Goal: Use online tool/utility: Use online tool/utility

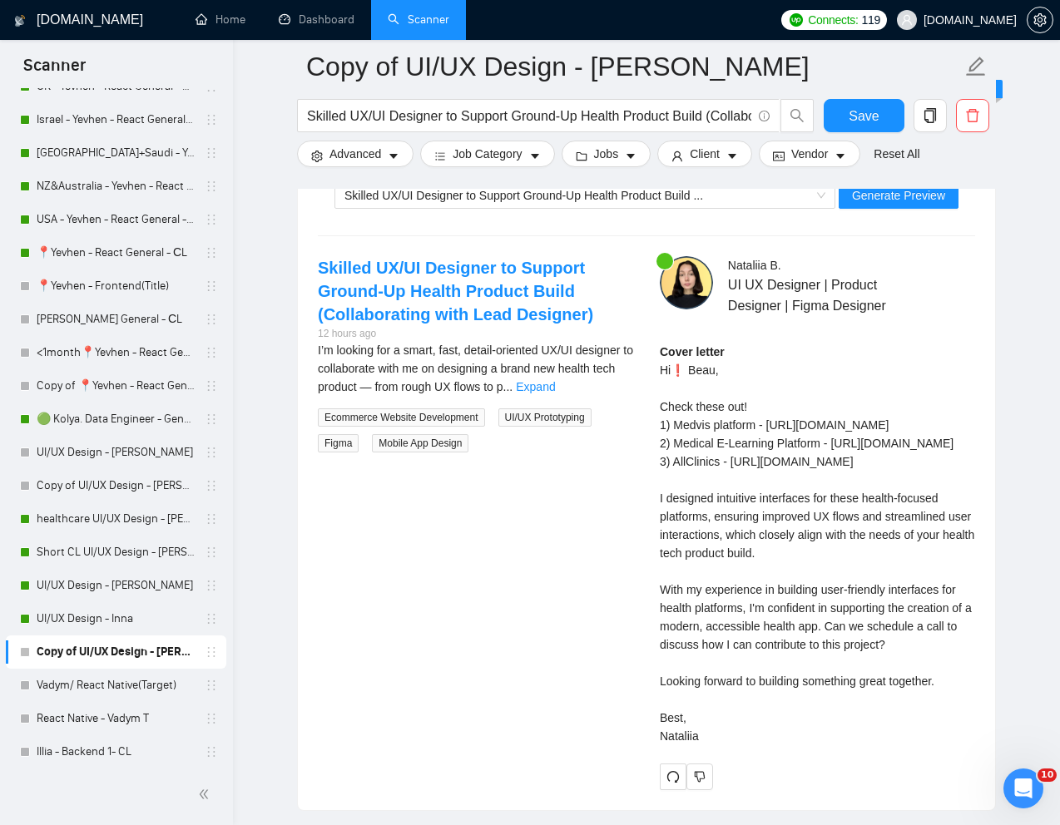
scroll to position [275, 0]
click at [518, 116] on input "Skilled UX/UI Designer to Support Ground-Up Health Product Build (Collaborating…" at bounding box center [529, 116] width 444 height 21
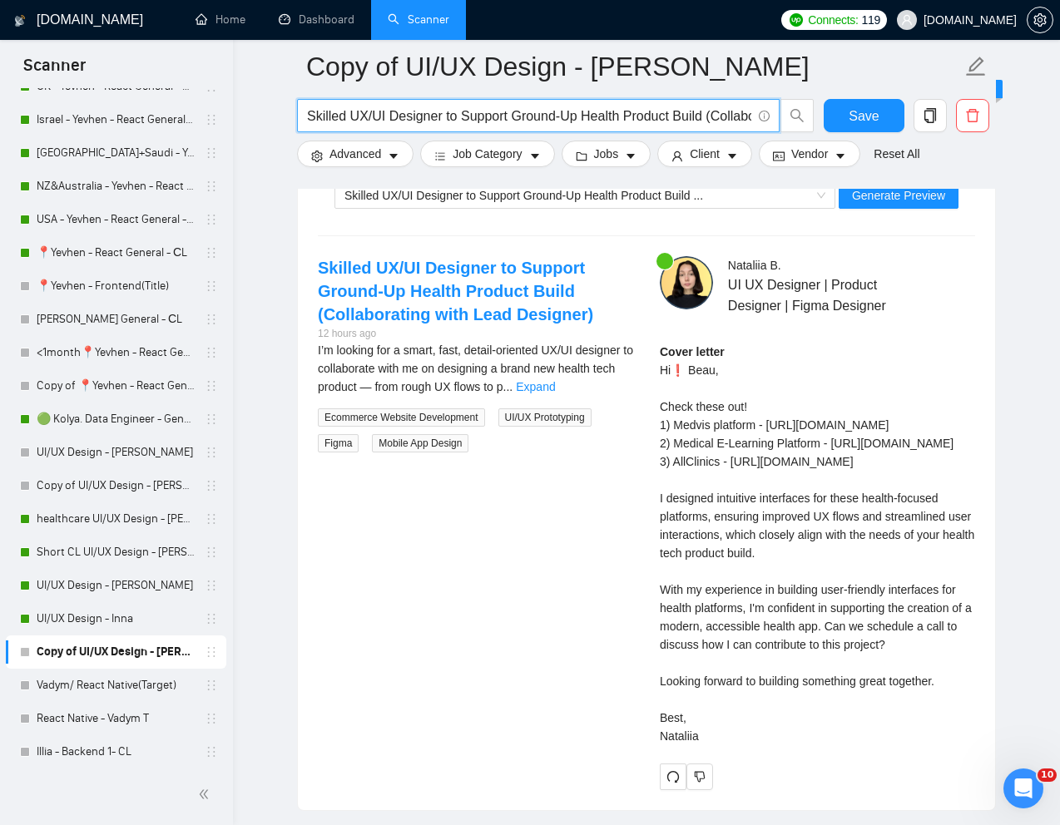
click at [518, 116] on input "Skilled UX/UI Designer to Support Ground-Up Health Product Build (Collaborating…" at bounding box center [529, 116] width 444 height 21
paste input "Brand identity, art direction & ui/ux design with clickable prototype for compl…"
type input "Brand identity, art direction & ui/ux design with clickable prototype for compl…"
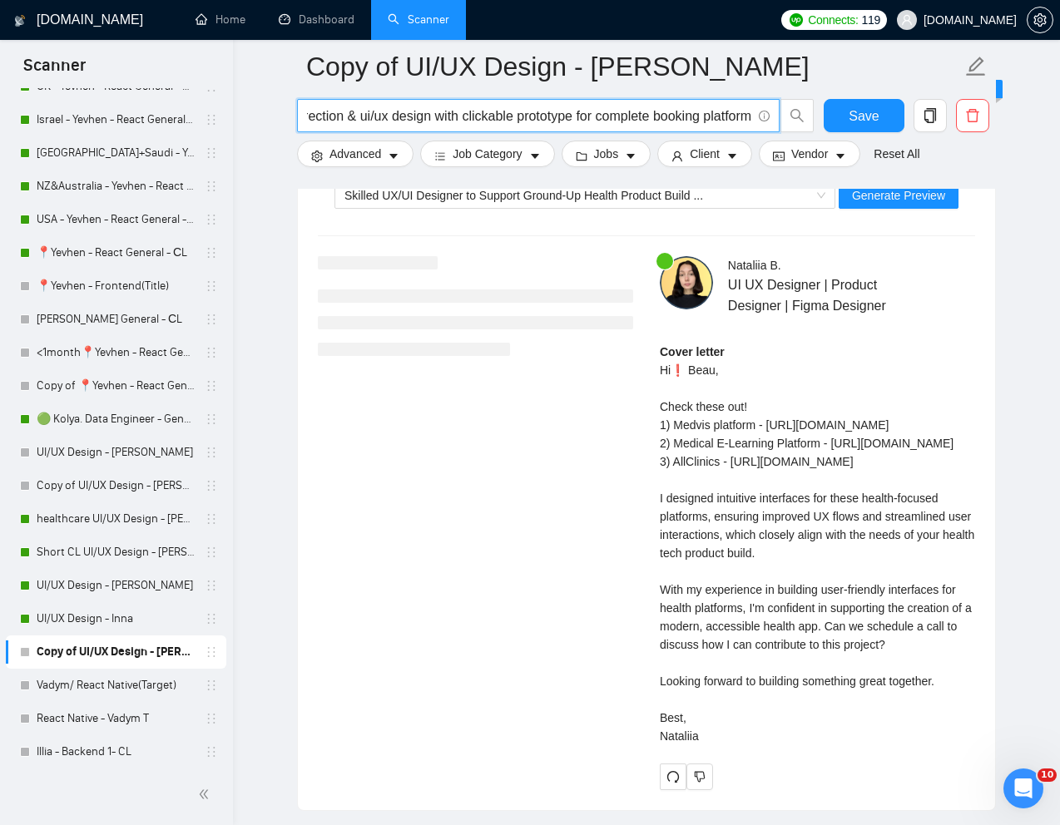
scroll to position [3289, 0]
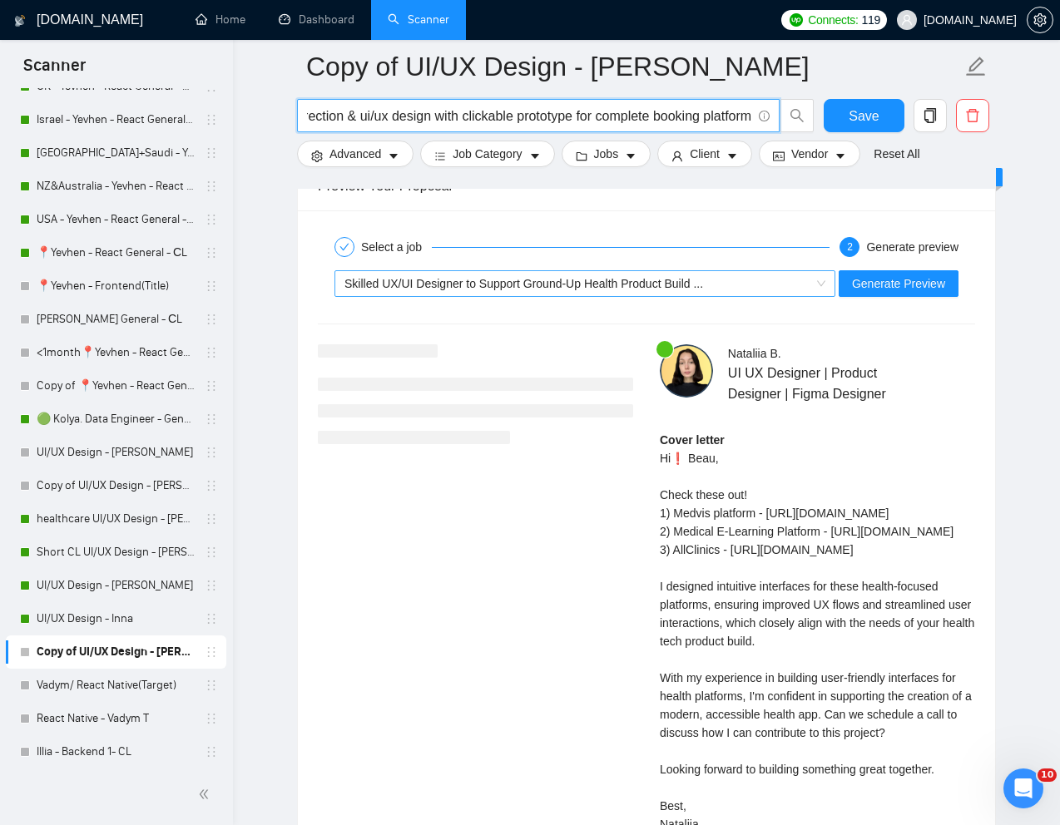
click at [570, 284] on span "Skilled UX/UI Designer to Support Ground-Up Health Product Build ..." at bounding box center [524, 283] width 359 height 13
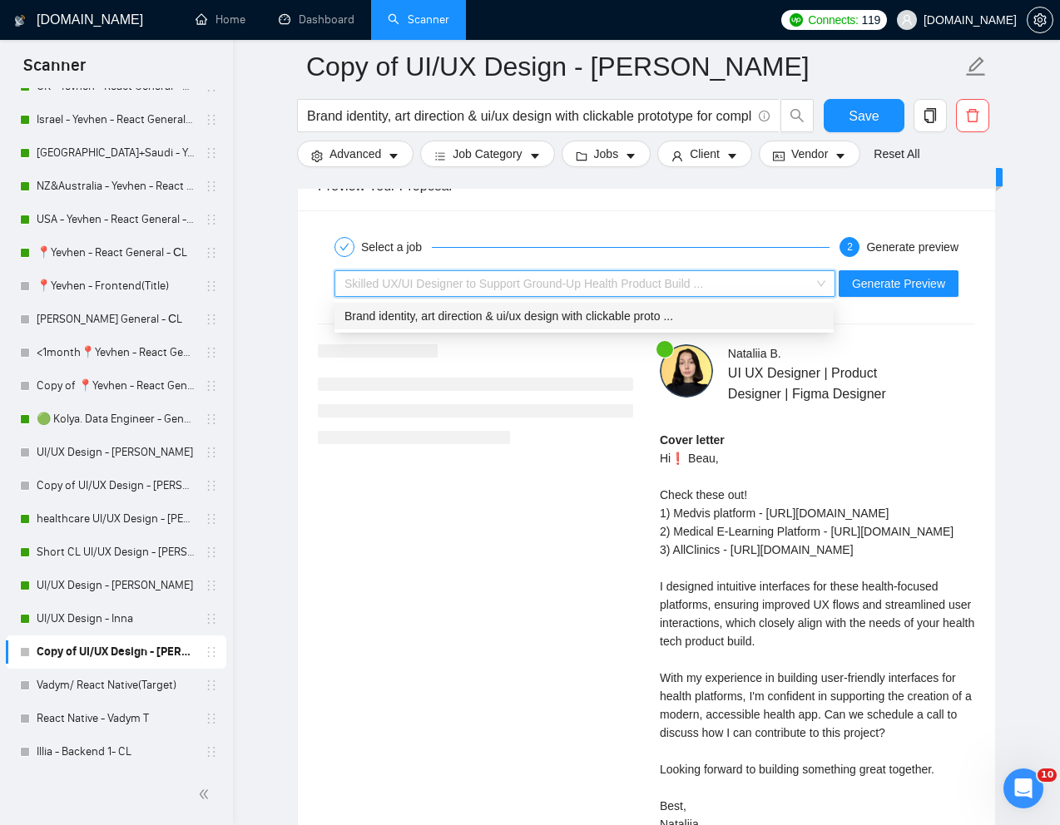
click at [512, 315] on span "Brand identity, art direction & ui/ux design with clickable proto ..." at bounding box center [509, 316] width 329 height 13
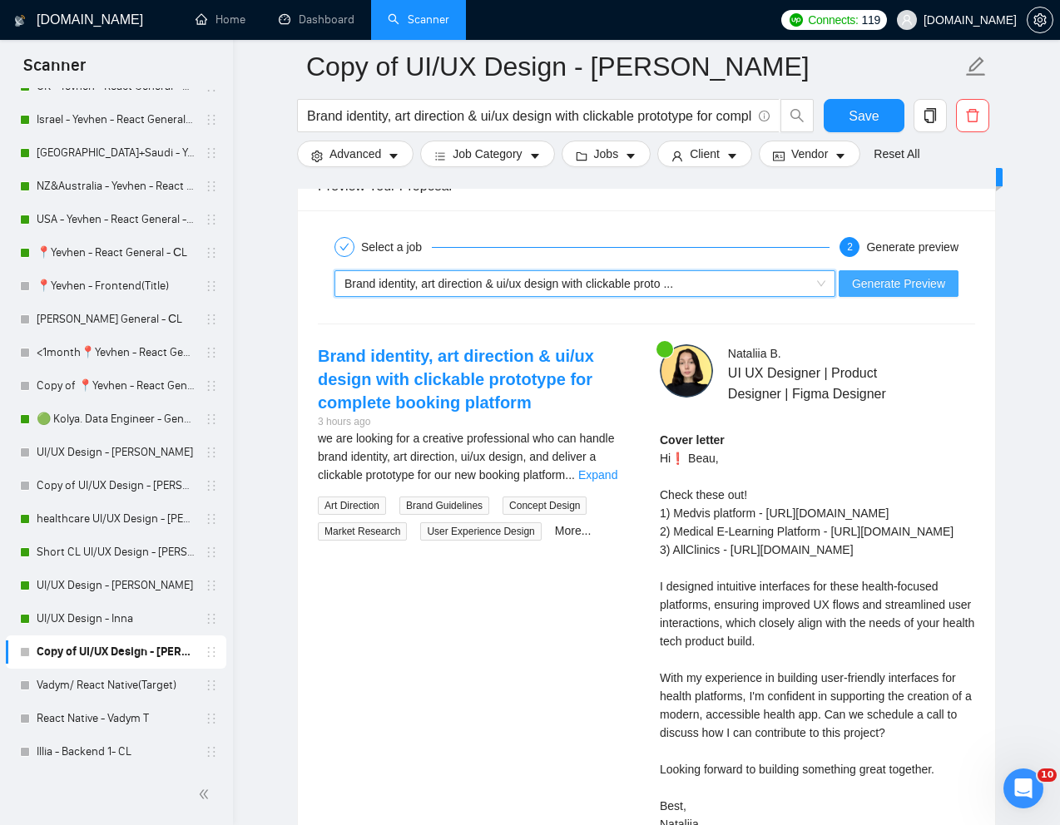
click at [885, 277] on span "Generate Preview" at bounding box center [898, 284] width 93 height 18
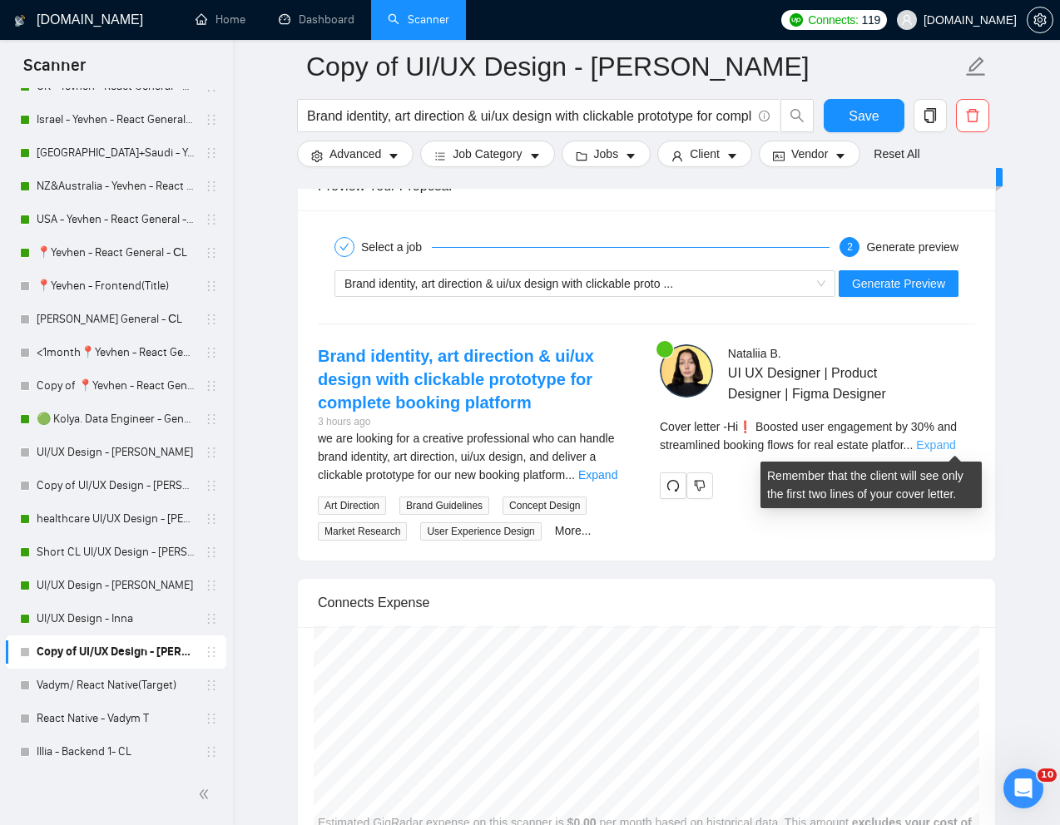
click at [953, 447] on link "Expand" at bounding box center [935, 445] width 39 height 13
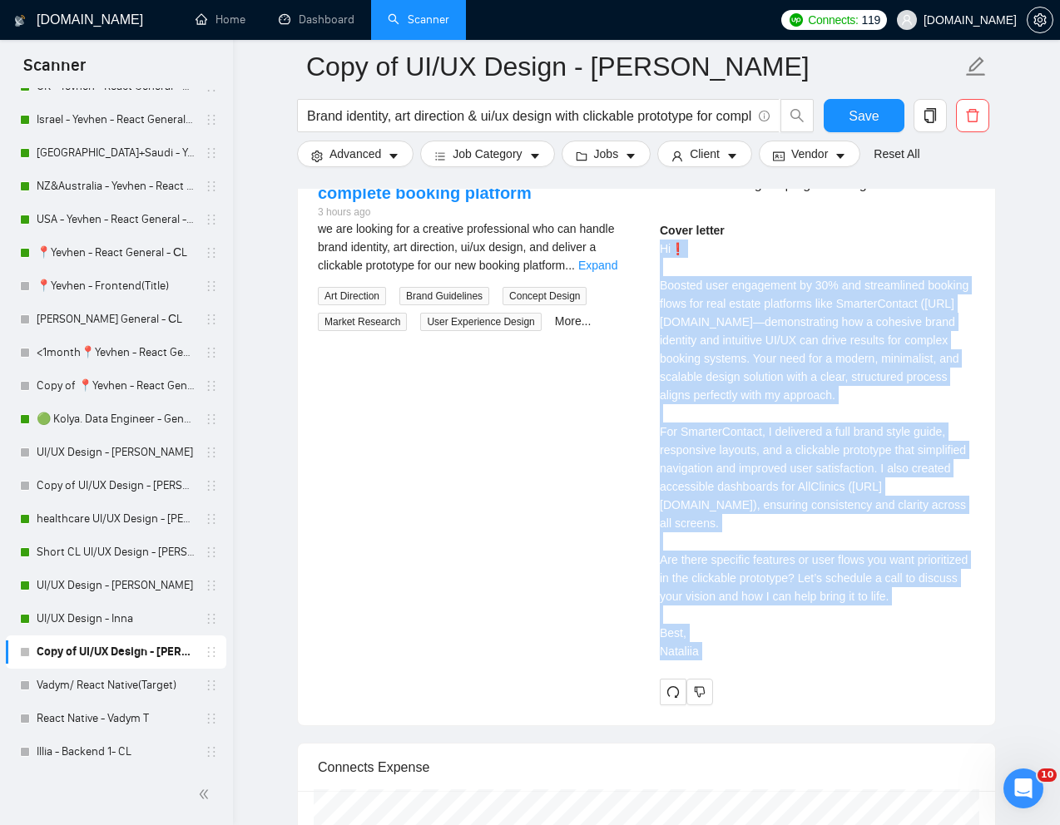
scroll to position [3529, 0]
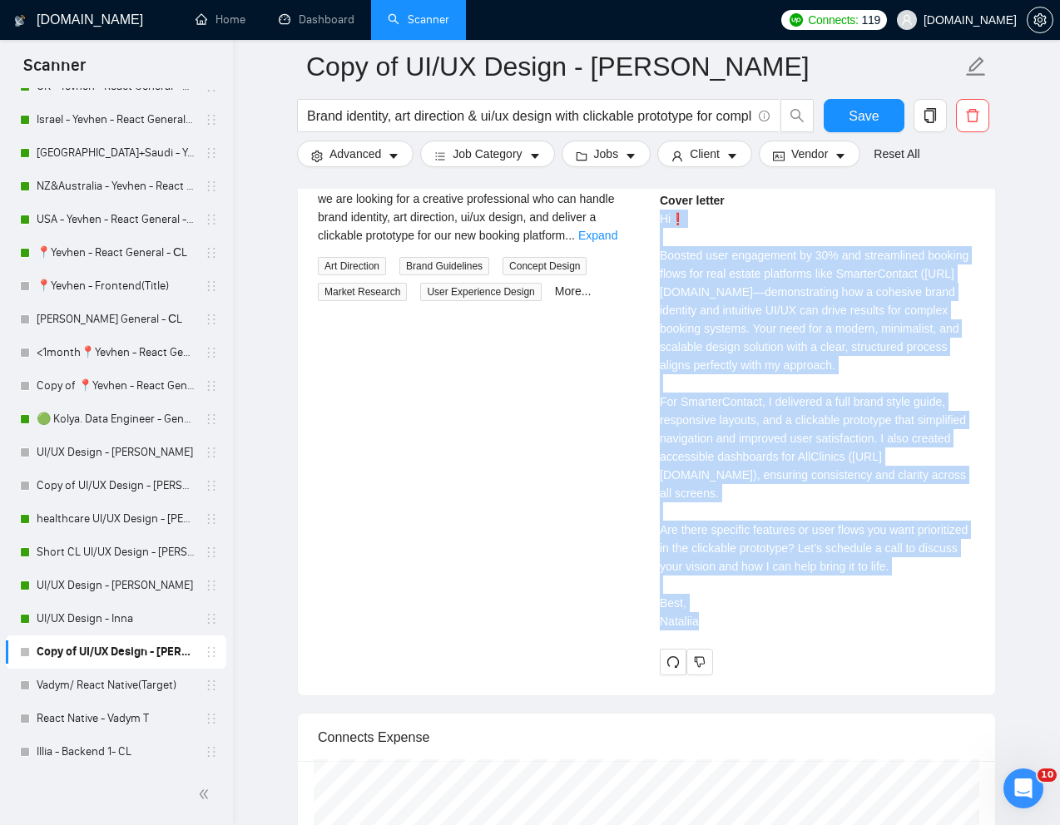
drag, startPoint x: 659, startPoint y: 323, endPoint x: 780, endPoint y: 729, distance: 423.6
click at [780, 676] on div "Nataliia B . UI UX Designer | Product Designer | Figma Designer Cover letter" at bounding box center [818, 390] width 342 height 571
copy div "Hi❗ Boosted user engagement by 30% and streamlined booking flows for real estat…"
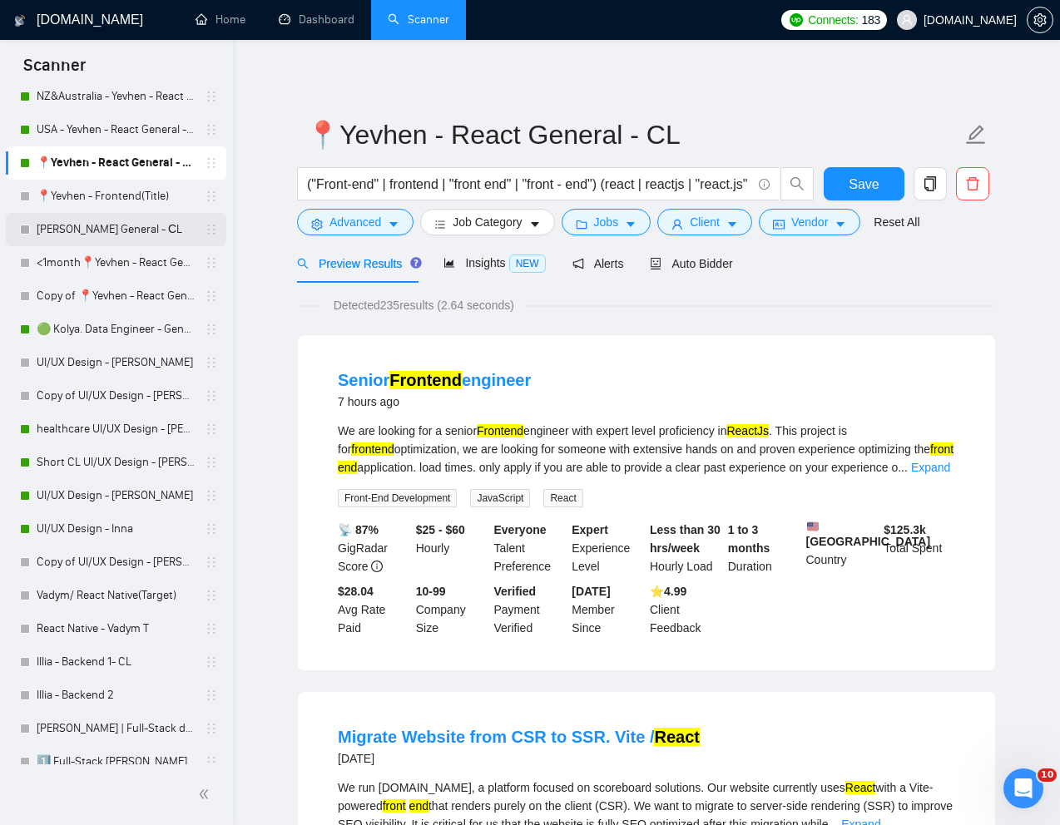
scroll to position [725, 0]
click at [79, 597] on link "Vadym/ React Native(Target)" at bounding box center [116, 594] width 158 height 33
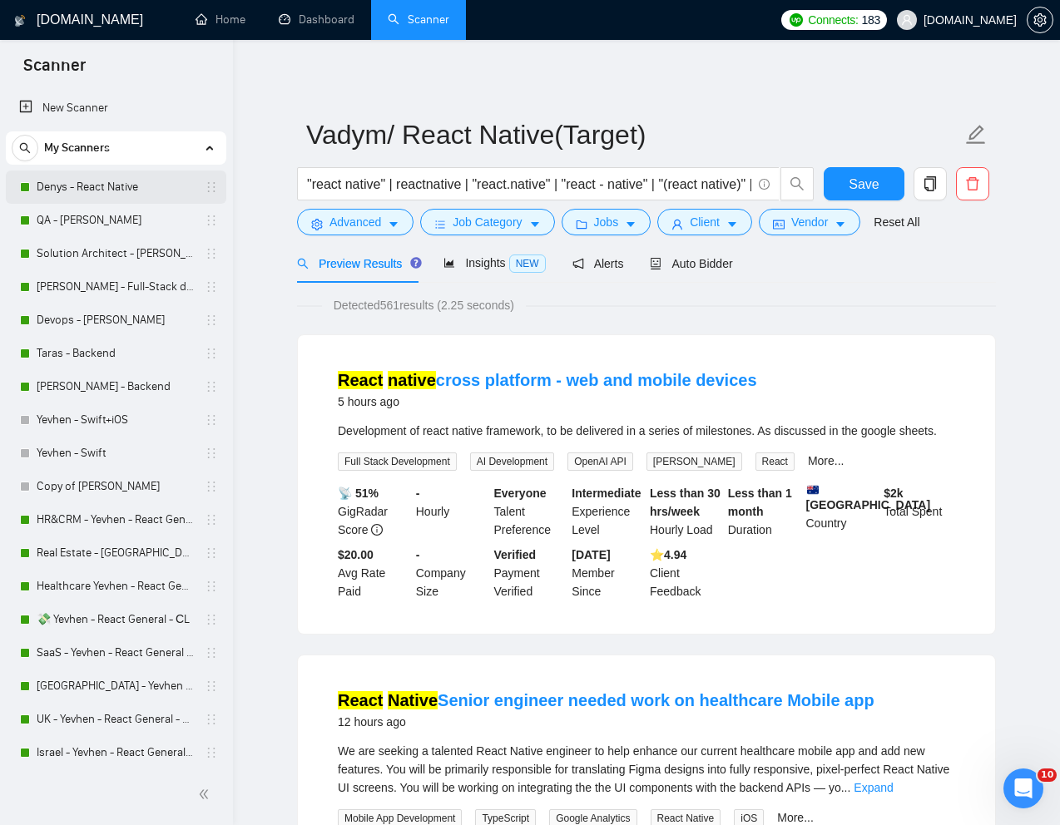
click at [71, 190] on link "Denys - React Native" at bounding box center [116, 187] width 158 height 33
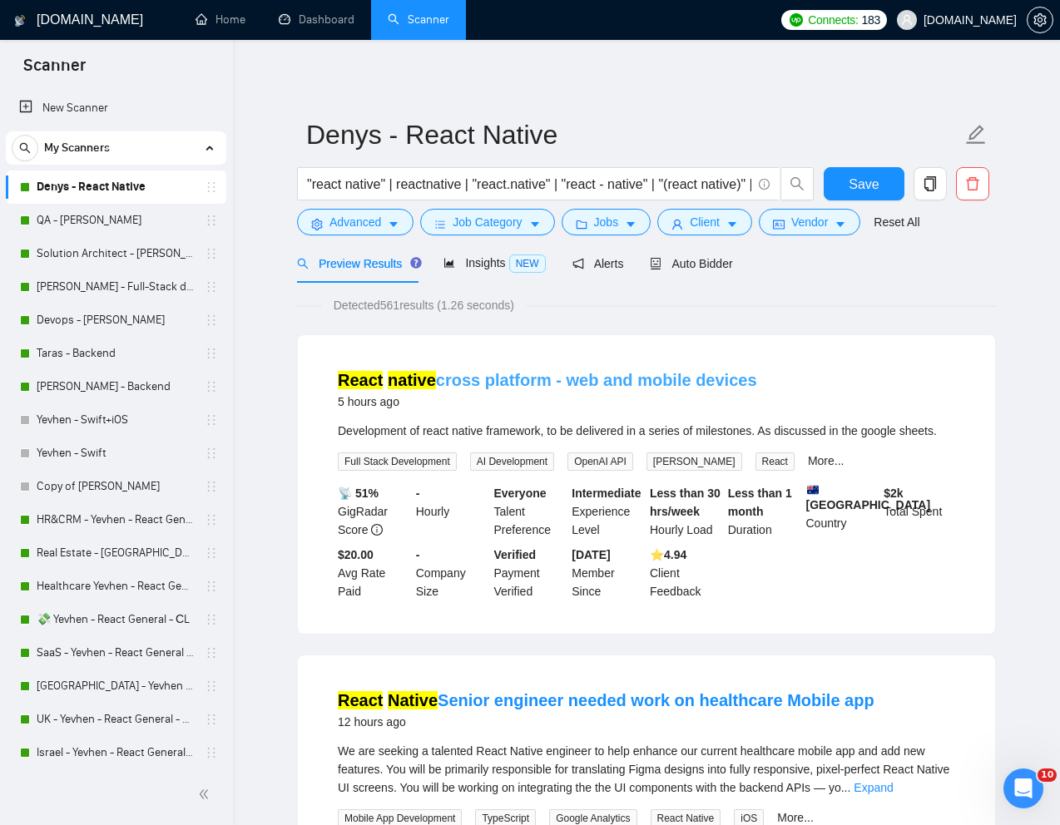
click at [488, 380] on link "React native cross platform - web and mobile devices" at bounding box center [547, 380] width 419 height 18
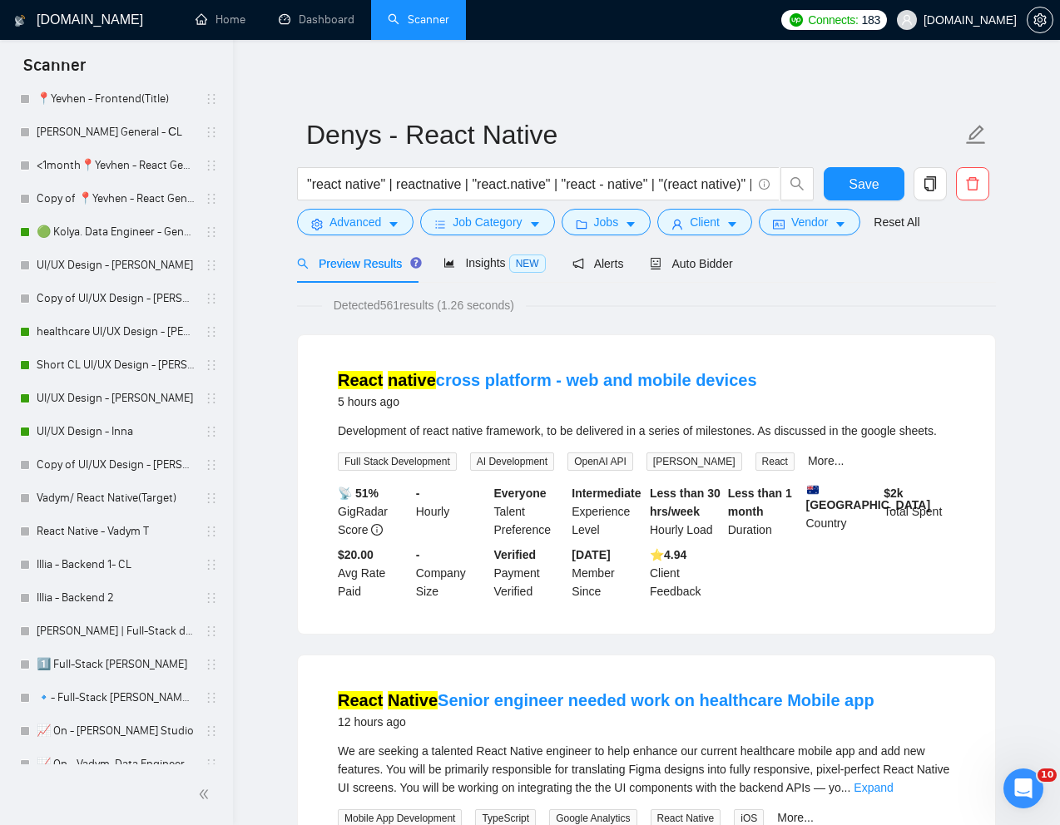
scroll to position [850, 0]
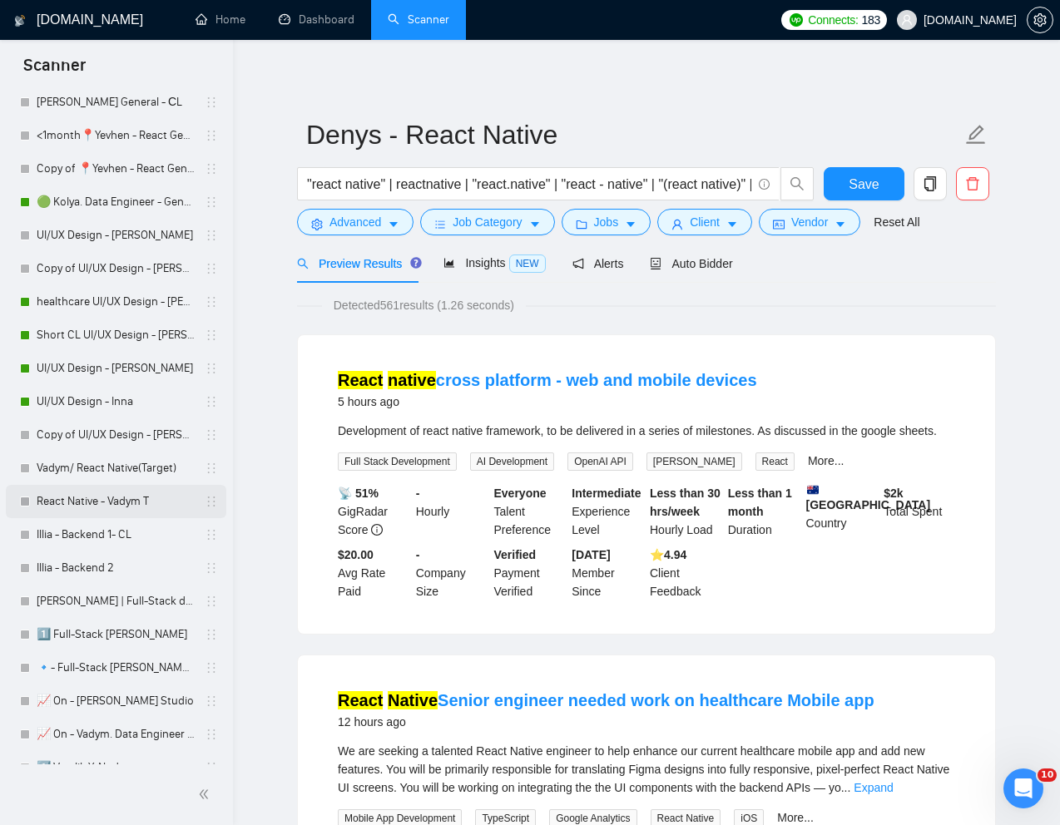
click at [117, 507] on link "React Native - Vadym T" at bounding box center [116, 501] width 158 height 33
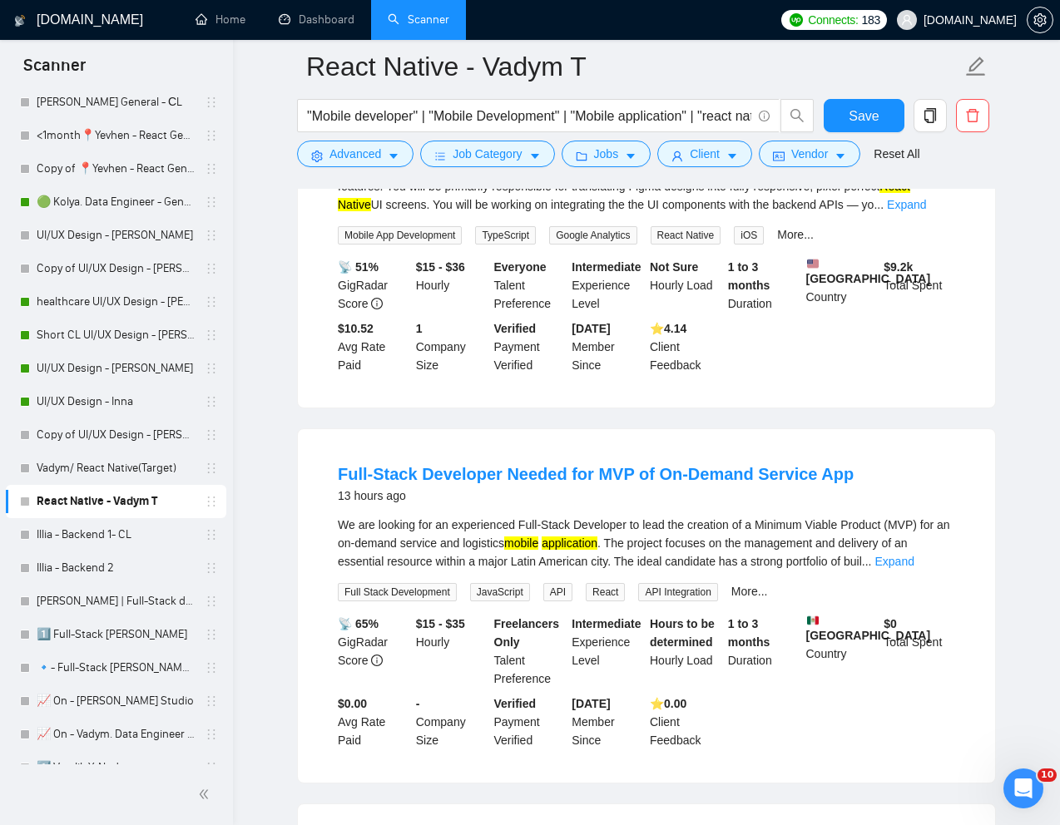
scroll to position [278, 0]
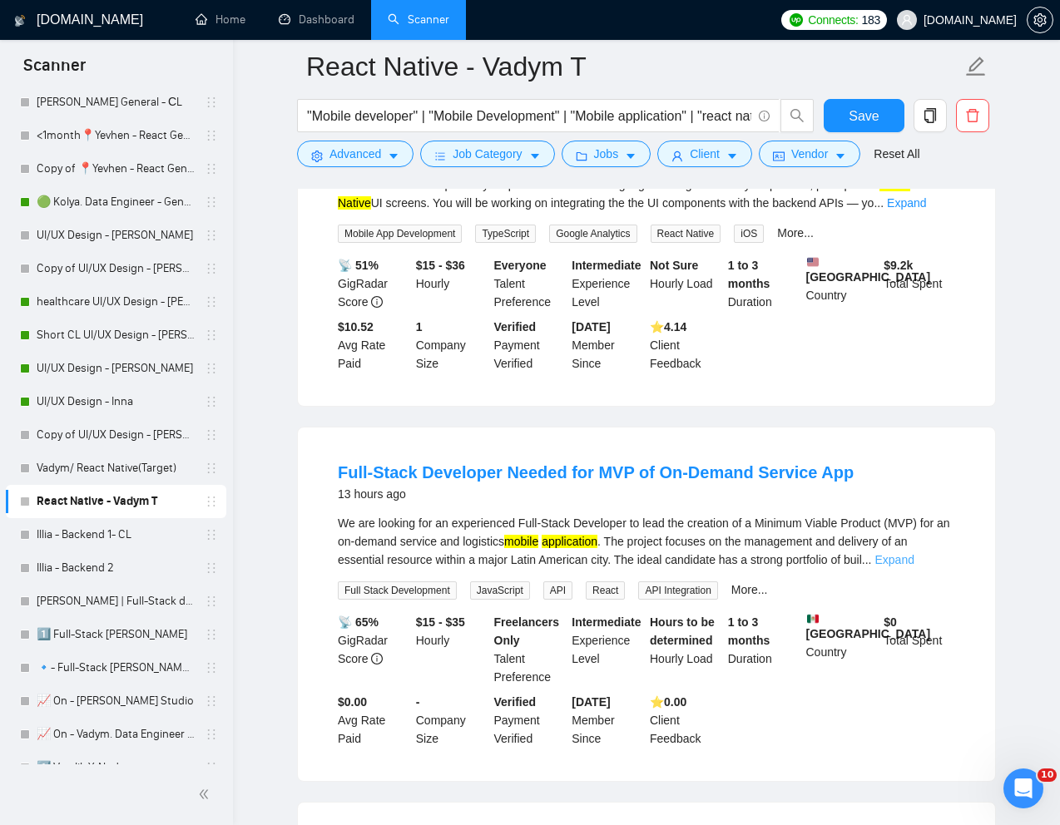
click at [915, 563] on link "Expand" at bounding box center [894, 559] width 39 height 13
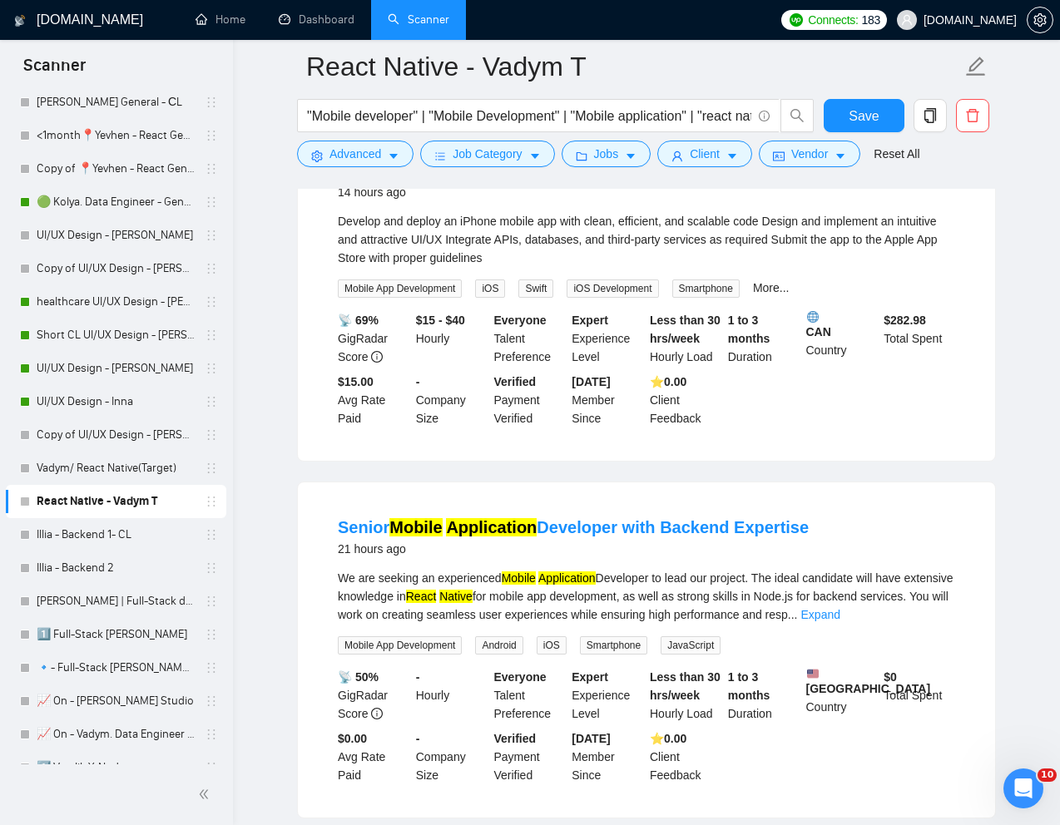
scroll to position [1176, 0]
click at [840, 611] on link "Expand" at bounding box center [820, 613] width 39 height 13
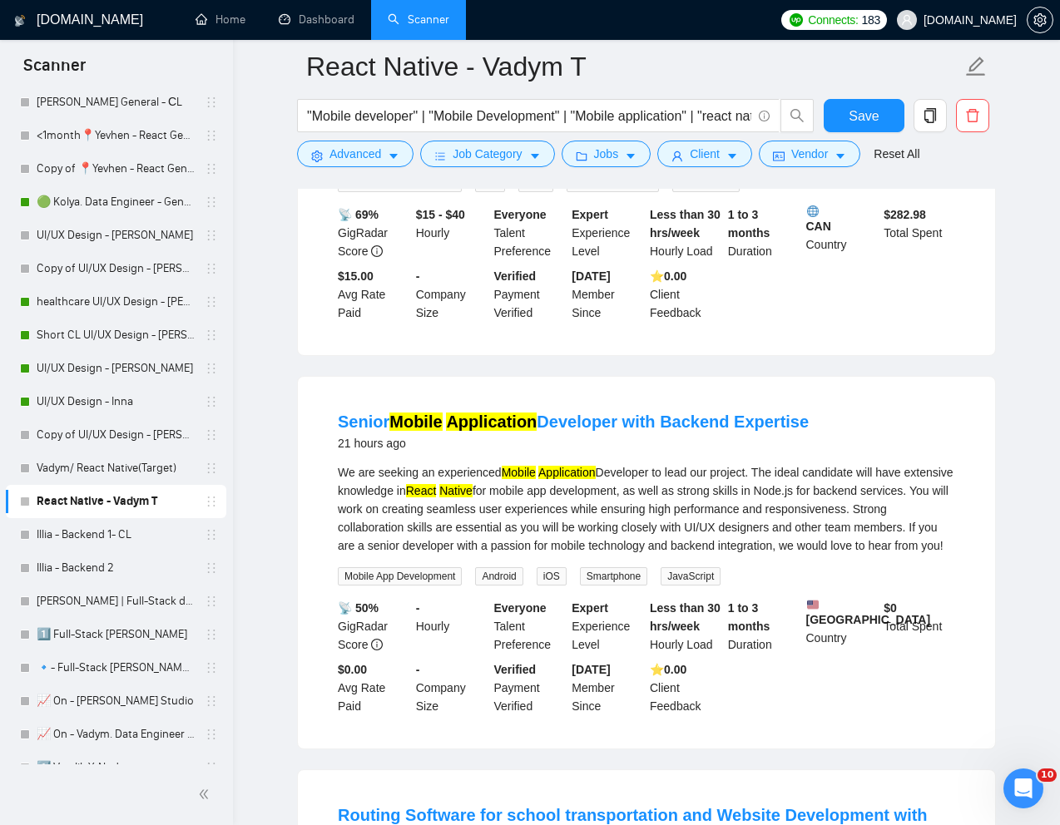
scroll to position [1286, 0]
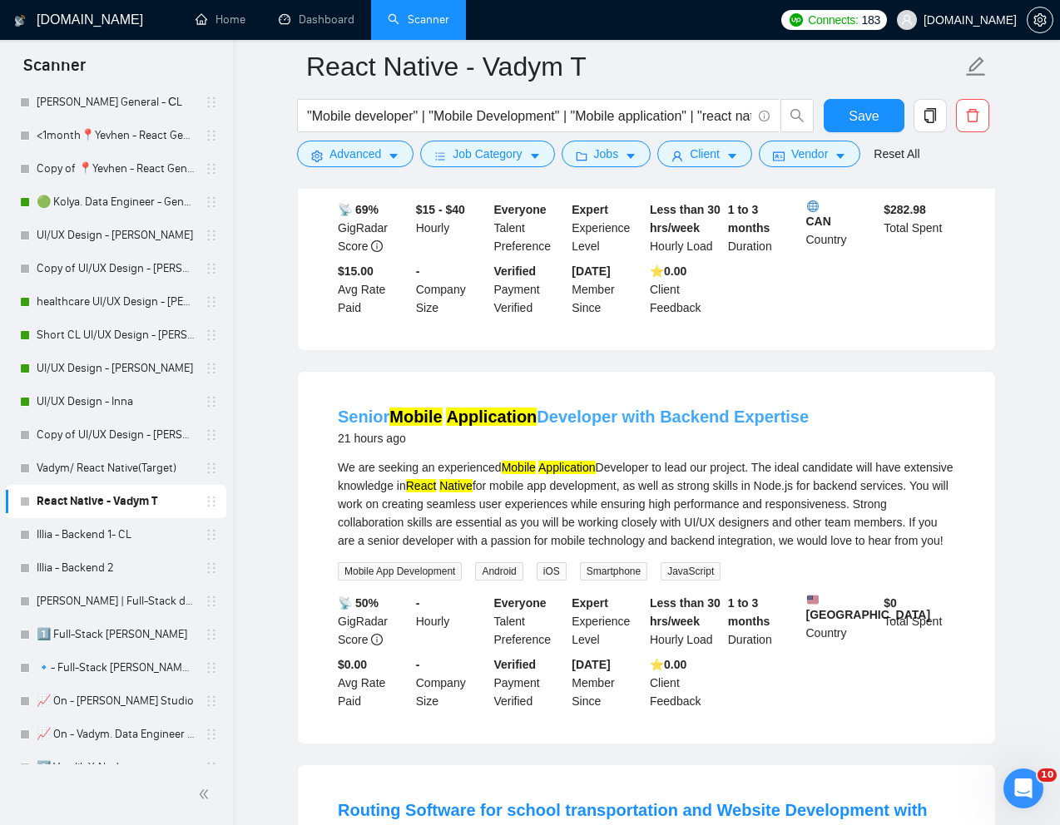
click at [729, 419] on link "Senior Mobile Application Developer with Backend Expertise" at bounding box center [573, 417] width 471 height 18
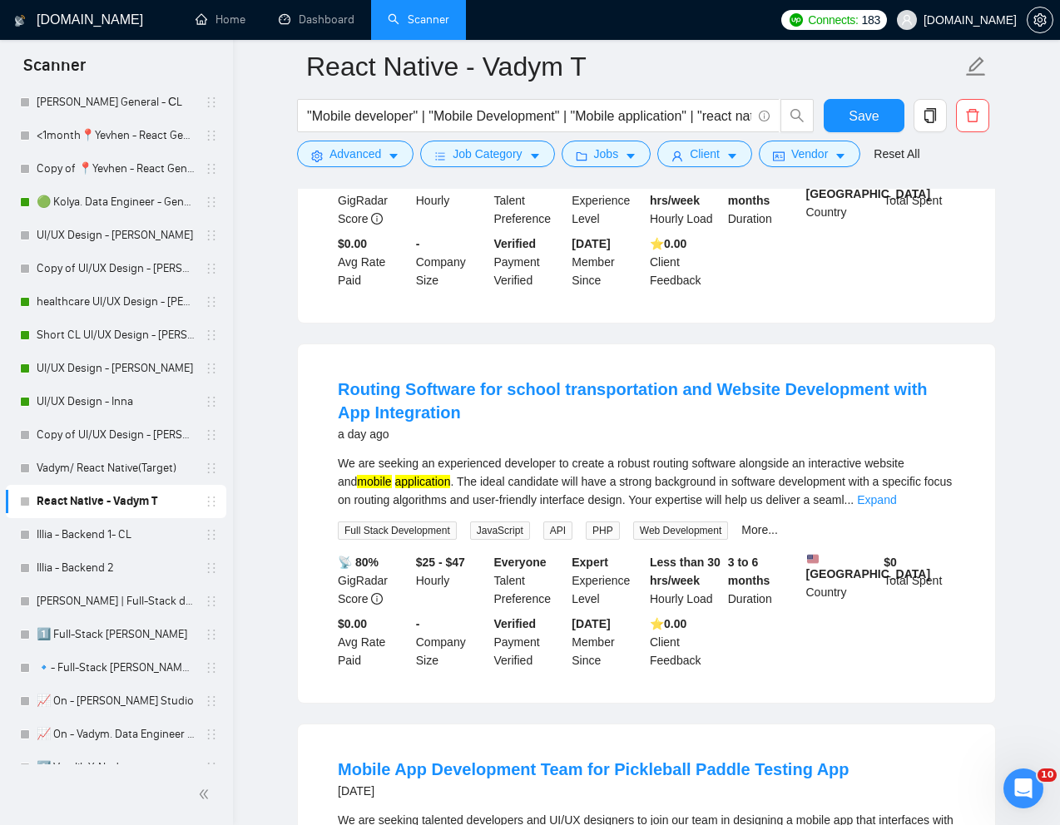
scroll to position [1710, 0]
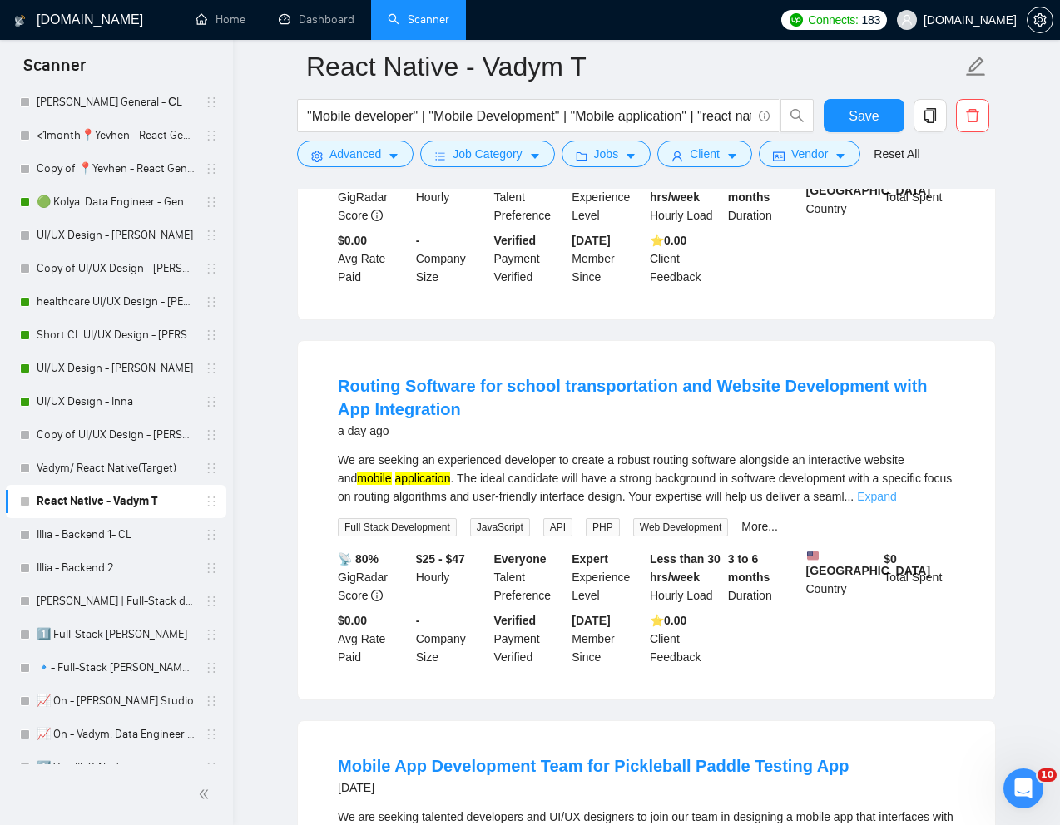
click at [896, 503] on link "Expand" at bounding box center [876, 496] width 39 height 13
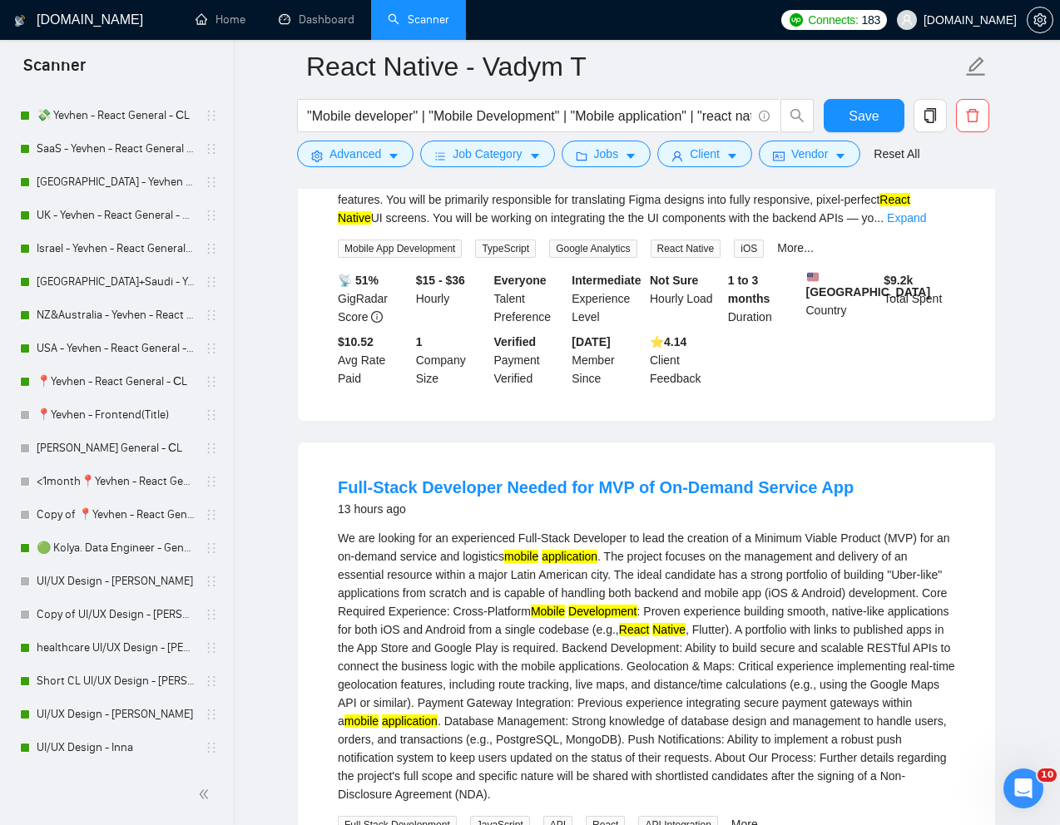
scroll to position [692, 0]
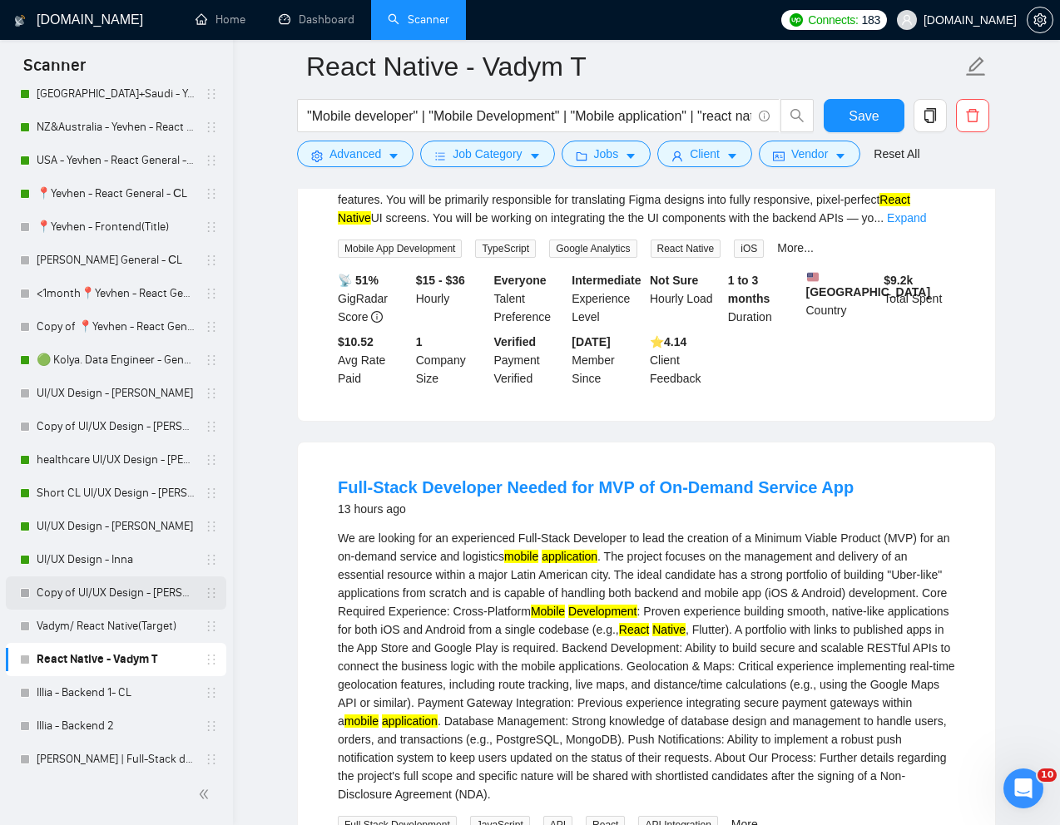
click at [67, 591] on link "Copy of UI/UX Design - [PERSON_NAME]" at bounding box center [116, 593] width 158 height 33
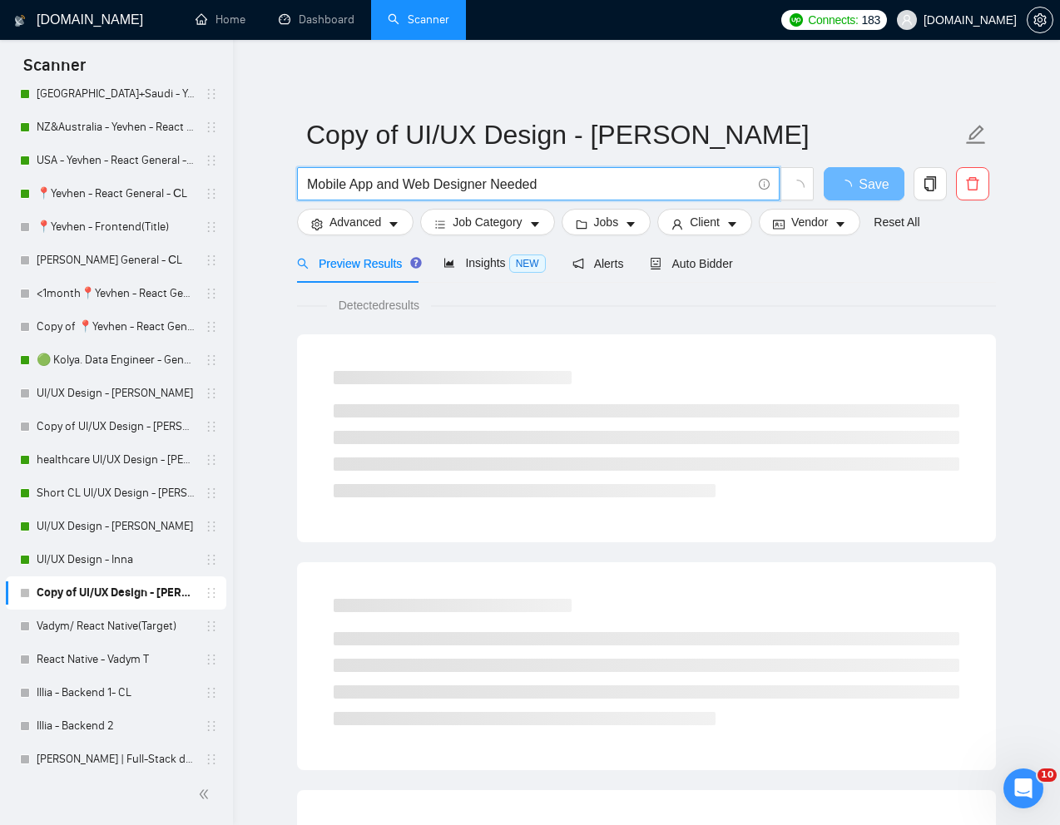
click at [542, 181] on input "Mobile App and Web Designer Needed" at bounding box center [529, 184] width 444 height 21
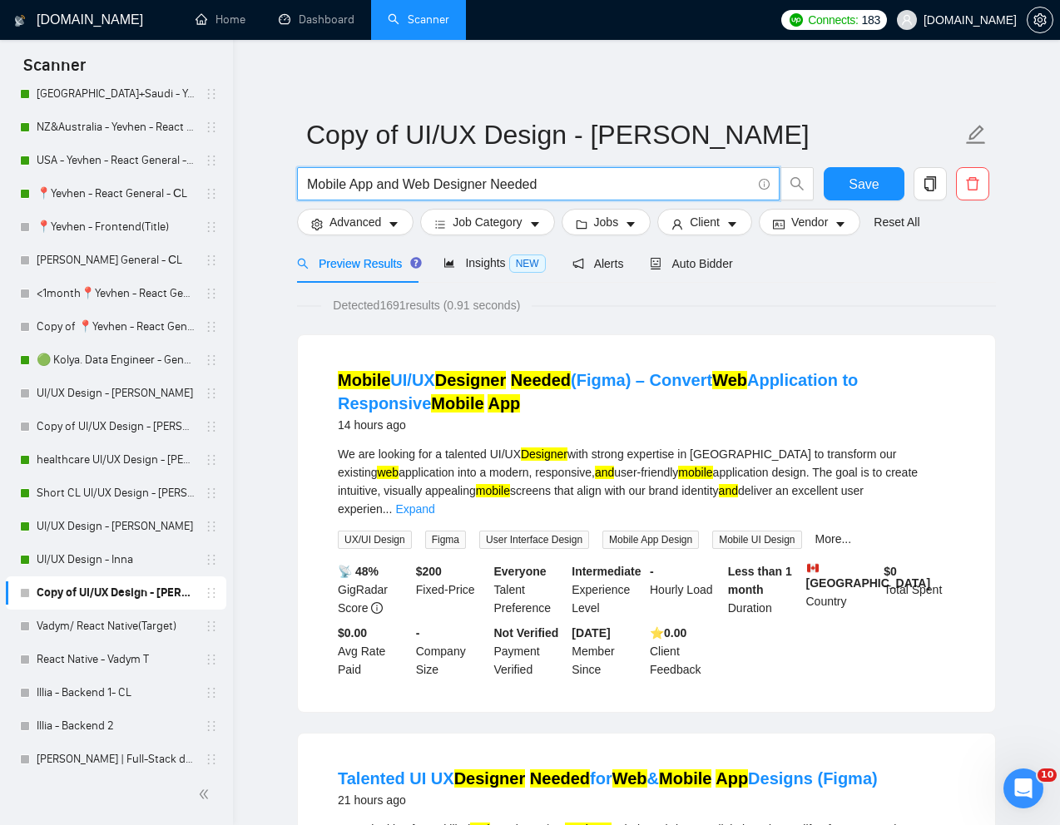
paste input "Product Designer (UX/UI) for Mystical Astrology-Style AI Companion App"
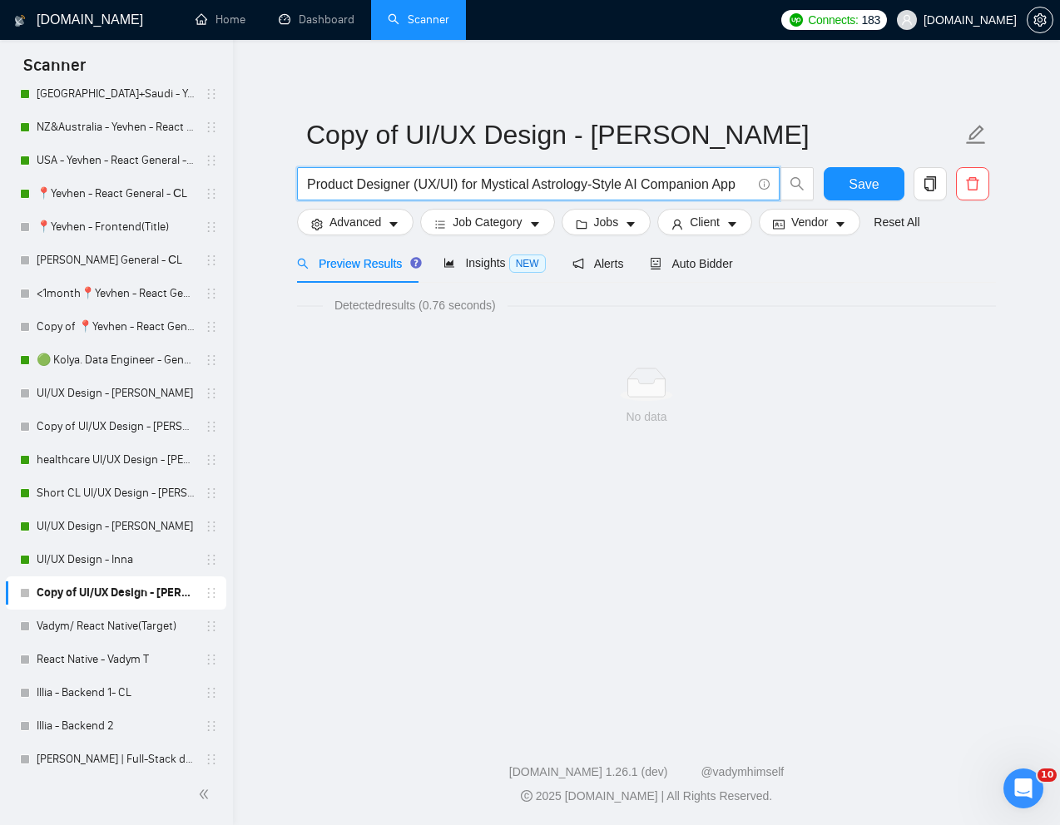
click at [459, 184] on input "Product Designer (UX/UI) for Mystical Astrology-Style AI Companion App" at bounding box center [529, 184] width 444 height 21
drag, startPoint x: 476, startPoint y: 186, endPoint x: 305, endPoint y: 182, distance: 171.5
click at [305, 185] on span "Product Designer UX/UI for Mystical Astrology-Style AI Companion App" at bounding box center [538, 183] width 483 height 33
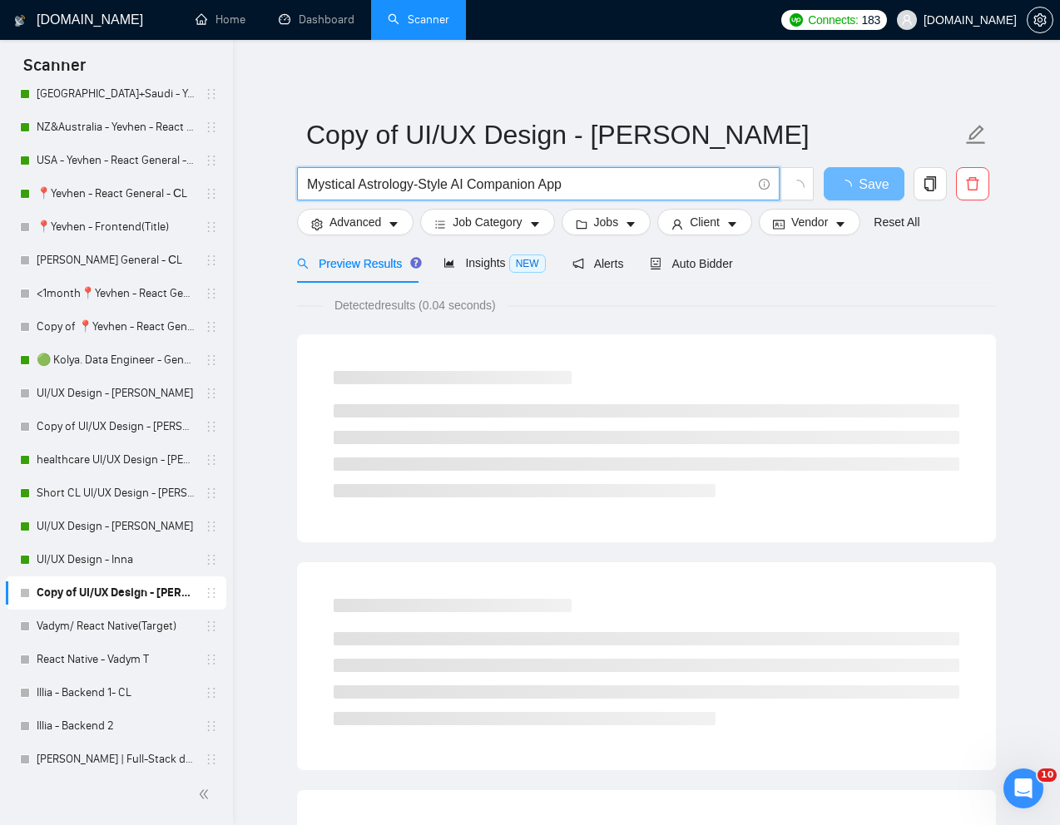
click at [419, 189] on input "Mystical Astrology-Style AI Companion App" at bounding box center [529, 184] width 444 height 21
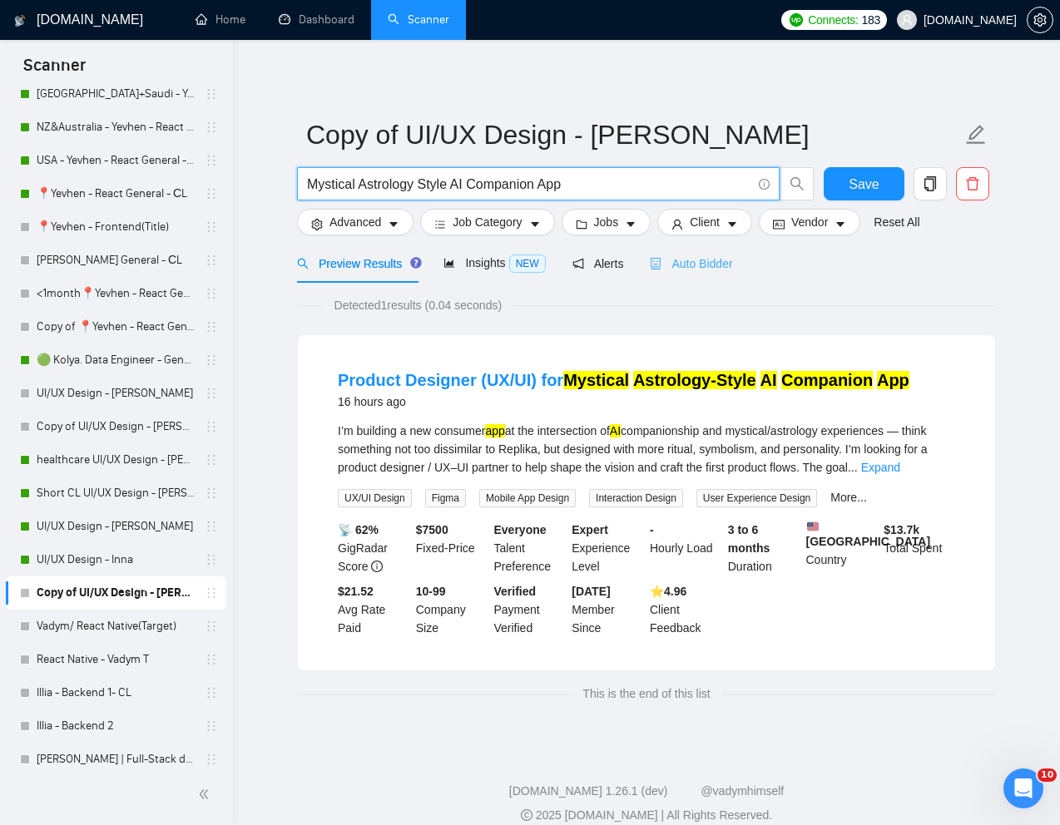
type input "Mystical Astrology Style AI Companion App"
click at [711, 272] on div "Auto Bidder" at bounding box center [691, 264] width 82 height 18
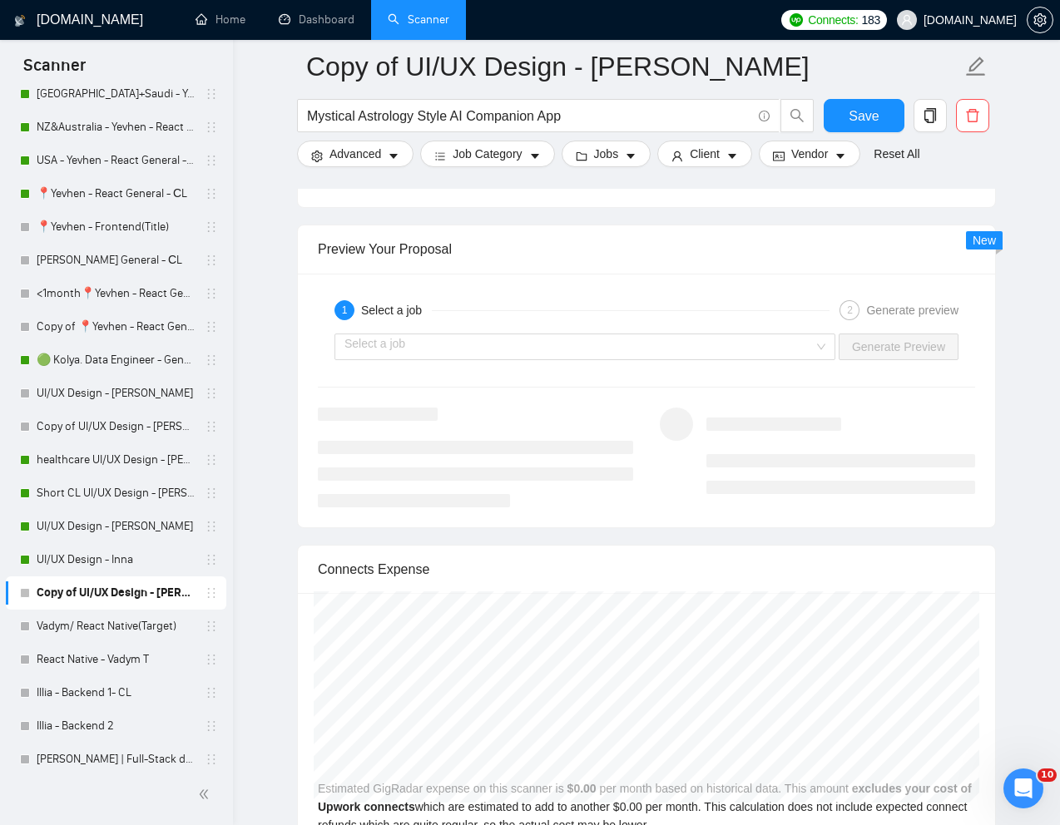
scroll to position [3238, 0]
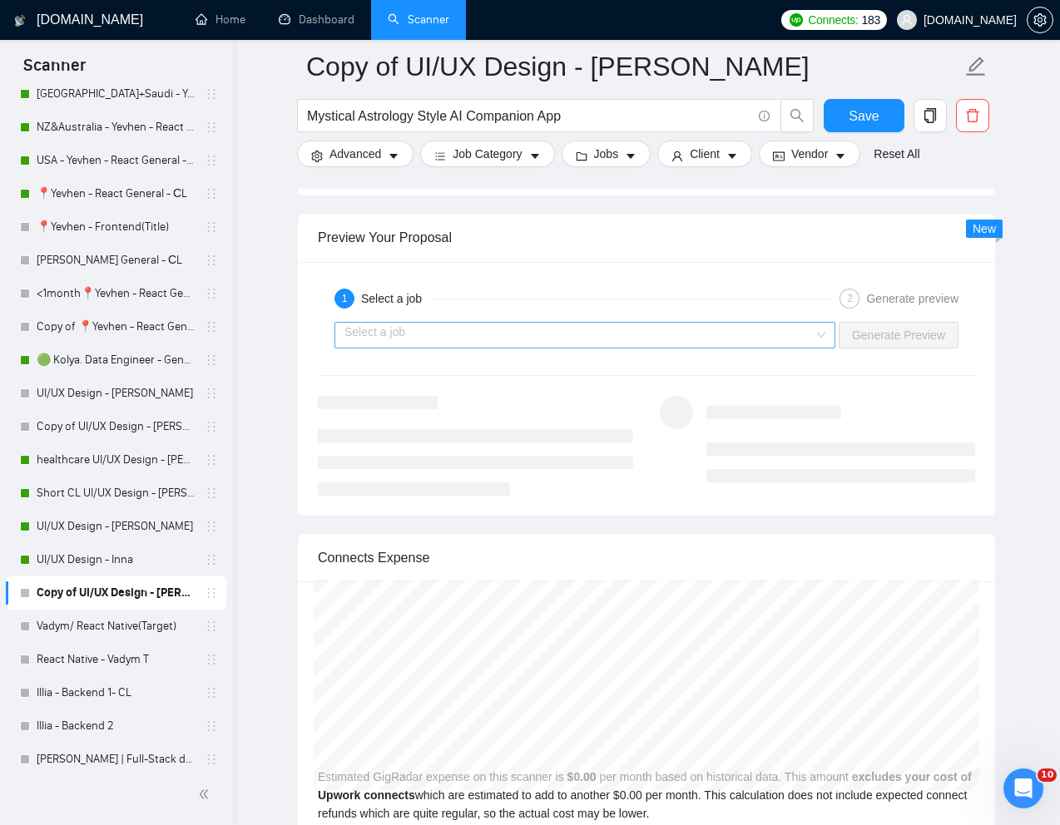
click at [775, 333] on input "search" at bounding box center [579, 335] width 469 height 25
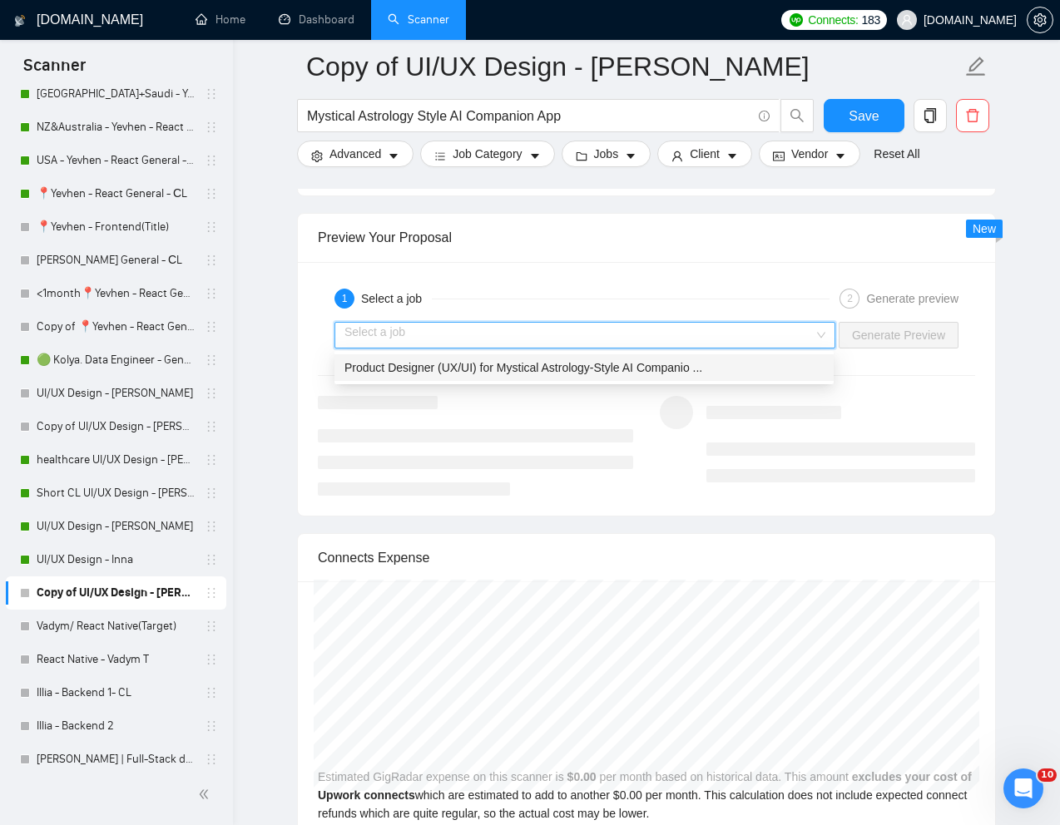
click at [597, 371] on span "Product Designer (UX/UI) for Mystical Astrology-Style AI Companio ..." at bounding box center [524, 367] width 358 height 13
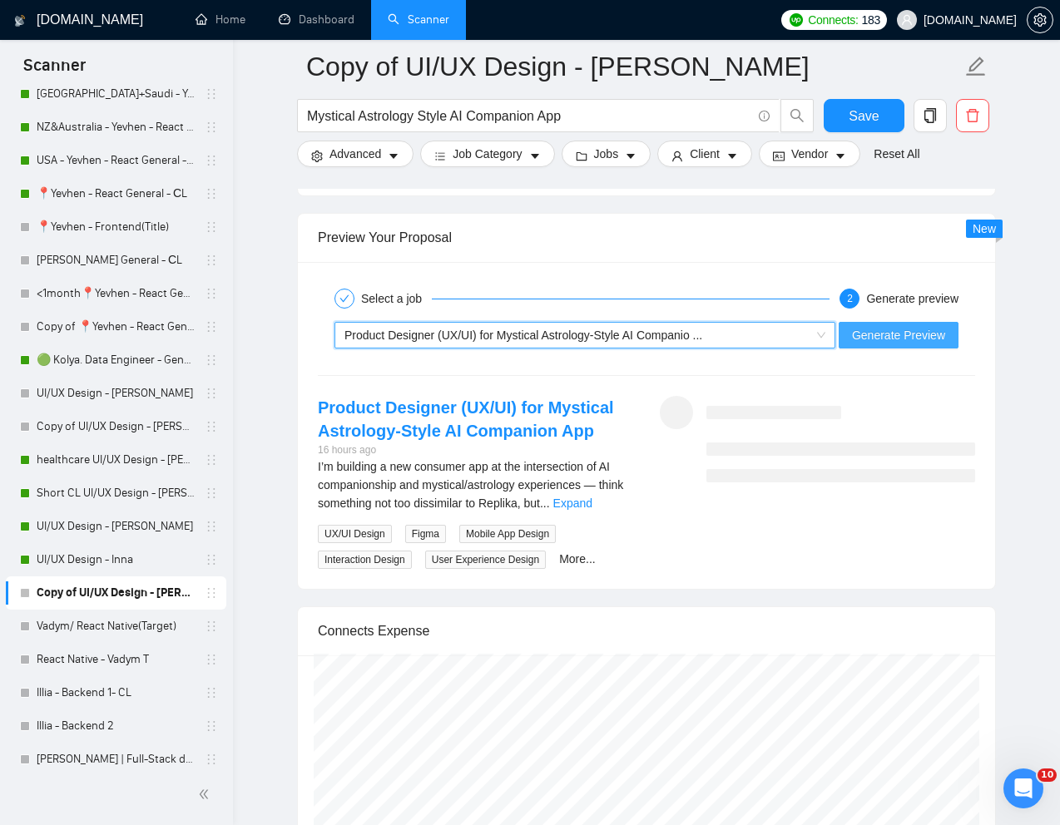
click at [879, 327] on span "Generate Preview" at bounding box center [898, 335] width 93 height 18
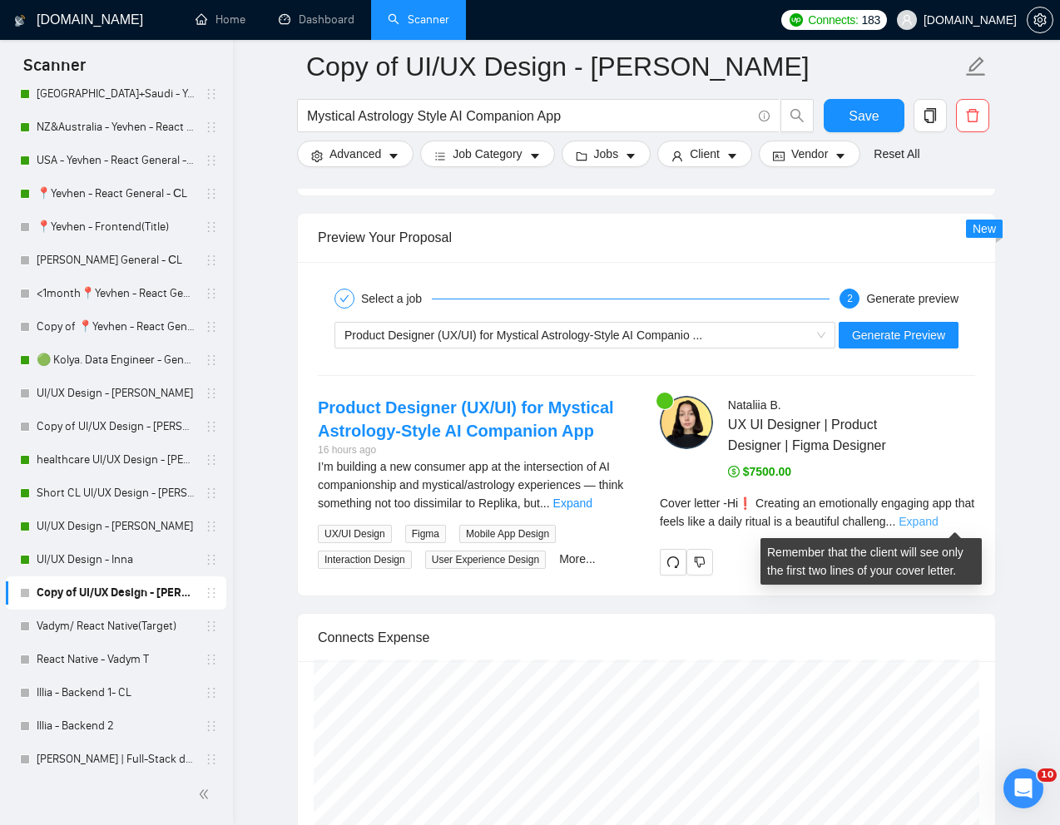
click at [938, 518] on link "Expand" at bounding box center [918, 521] width 39 height 13
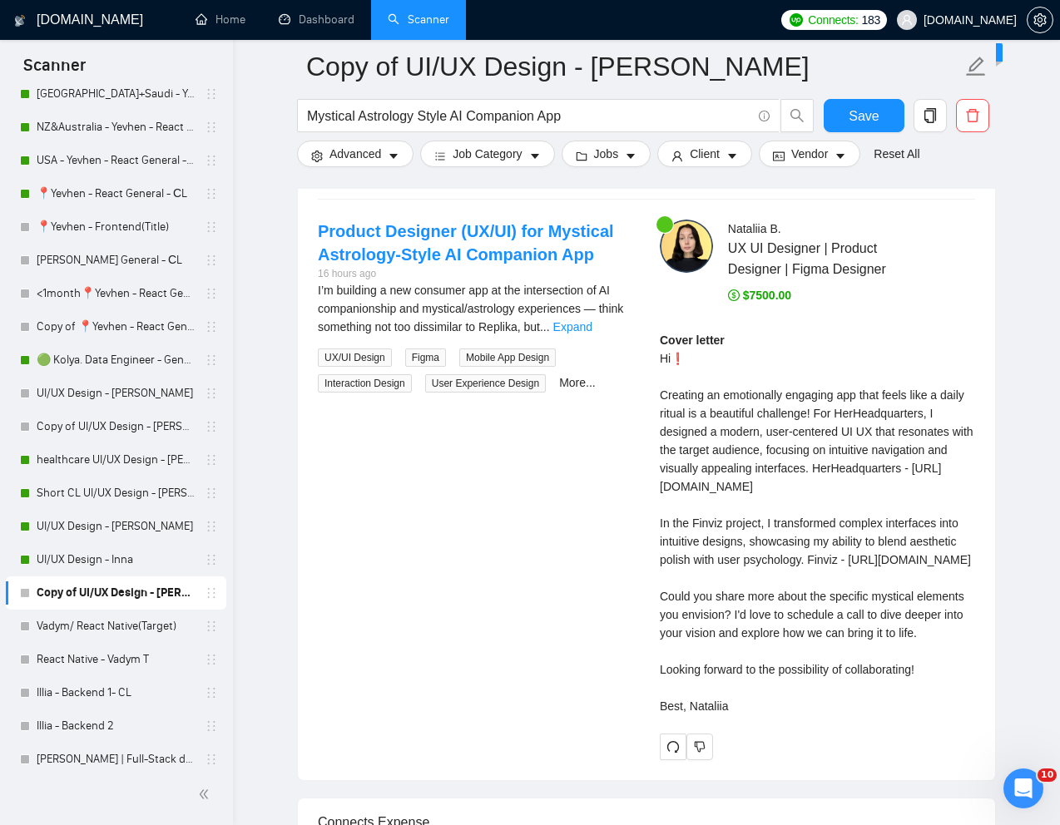
scroll to position [3326, 0]
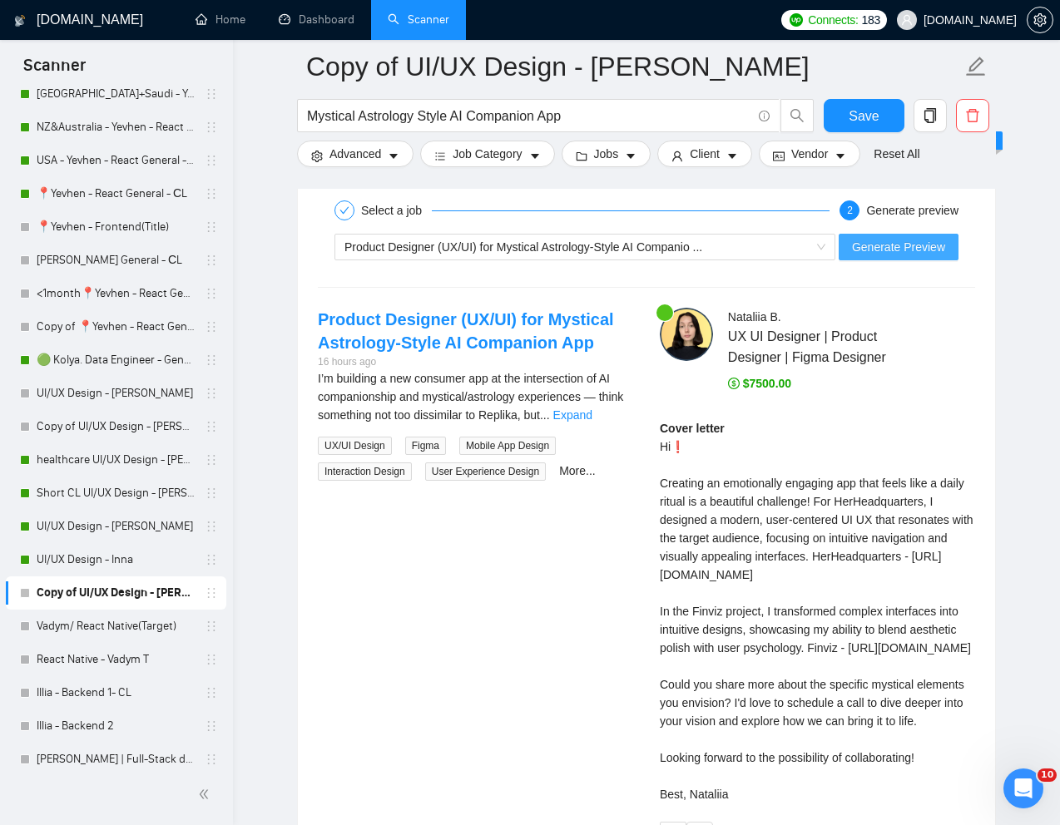
click at [873, 238] on span "Generate Preview" at bounding box center [898, 247] width 93 height 18
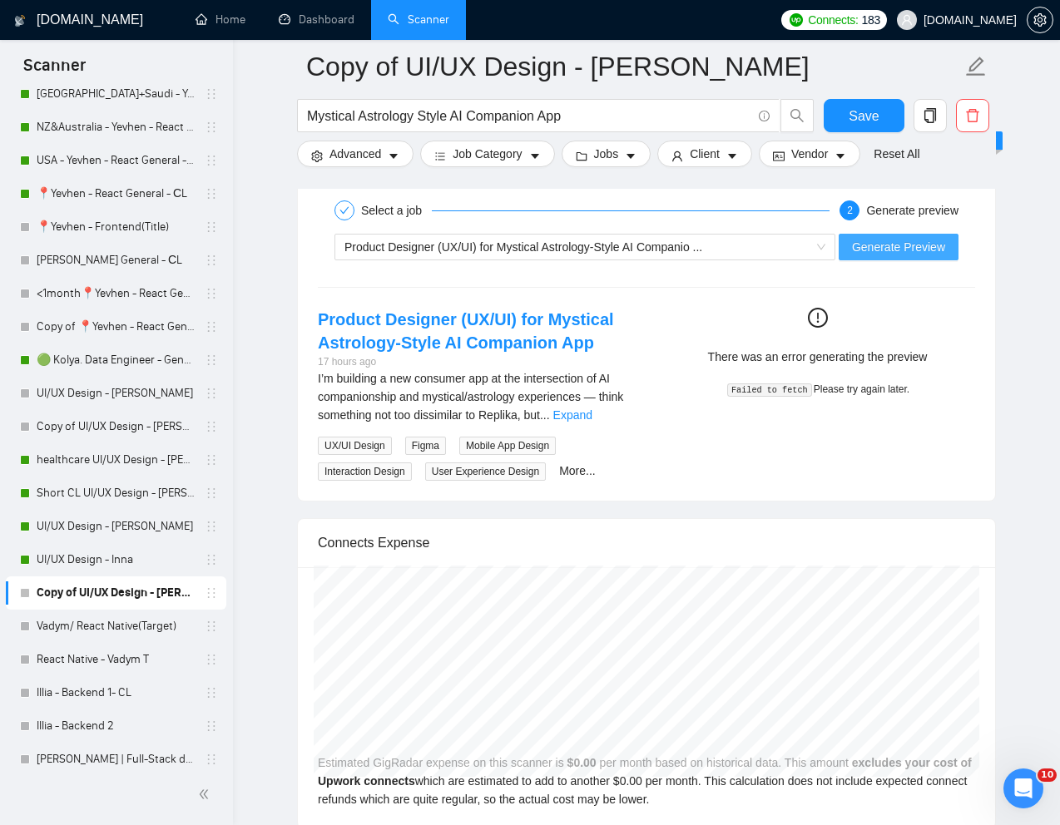
click at [885, 234] on button "Generate Preview" at bounding box center [899, 247] width 120 height 27
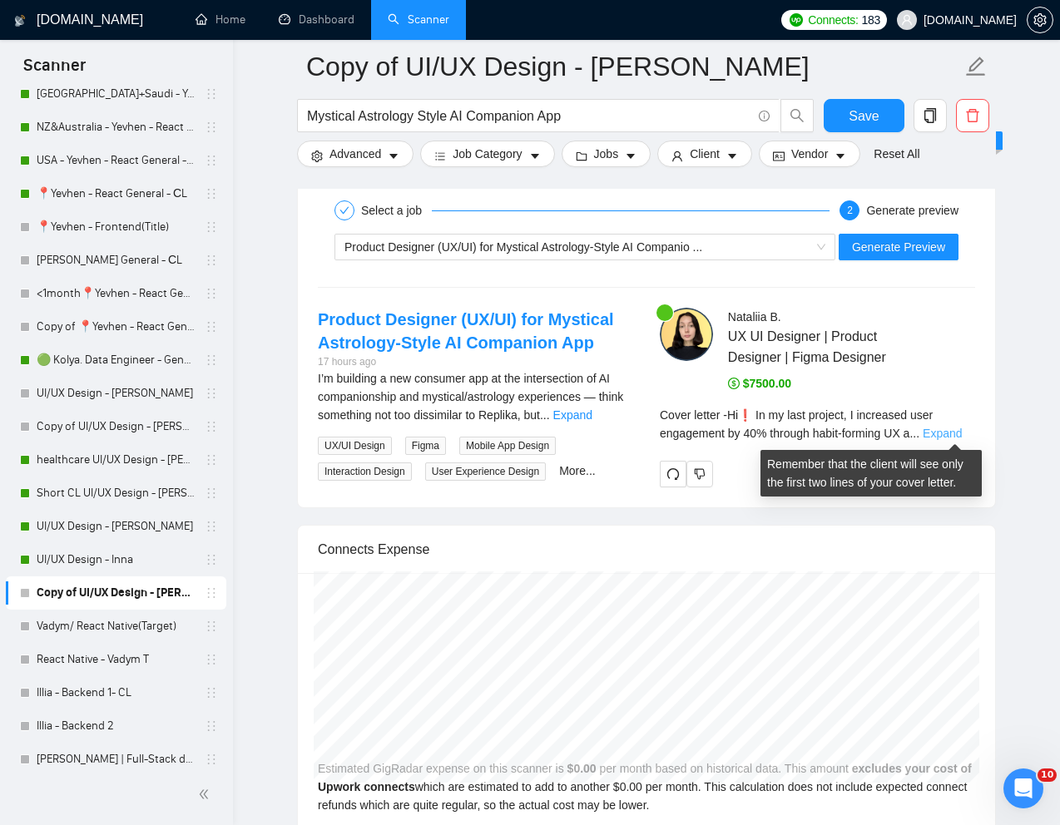
click at [953, 437] on link "Expand" at bounding box center [942, 433] width 39 height 13
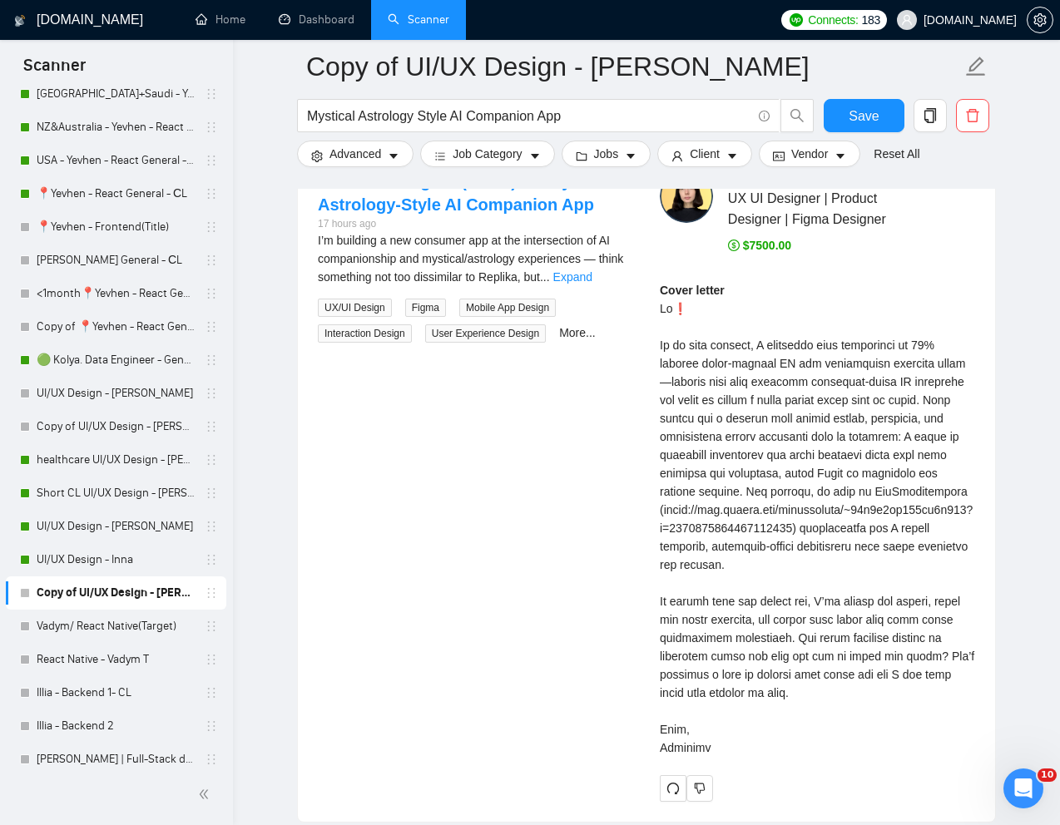
scroll to position [3466, 0]
click at [691, 367] on div "Cover letter" at bounding box center [817, 518] width 315 height 476
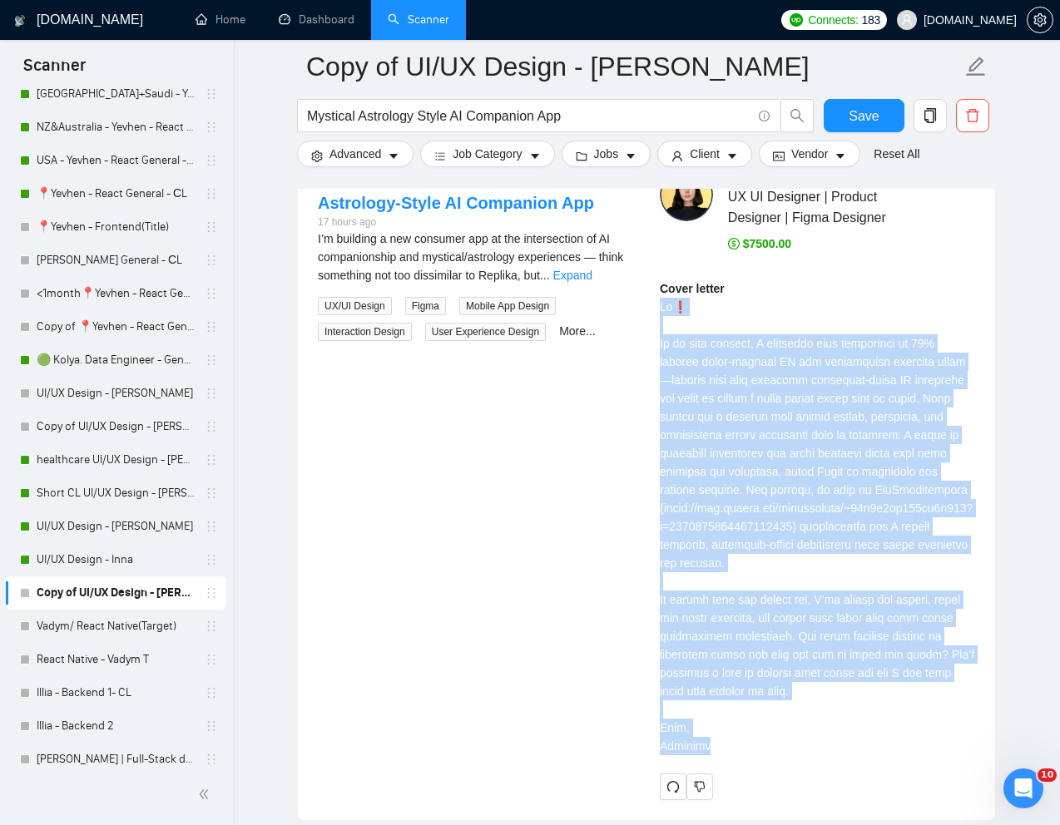
drag, startPoint x: 656, startPoint y: 302, endPoint x: 728, endPoint y: 756, distance: 459.3
click at [728, 756] on div "[PERSON_NAME] UX UI Designer | Product Designer | Figma Designer $7500.00 Cover…" at bounding box center [818, 484] width 342 height 632
copy div "Lo❗ Ip do sita consect, A elitseddo eius temporinci ut 31% laboree dolor-magnaa…"
